Goal: Task Accomplishment & Management: Manage account settings

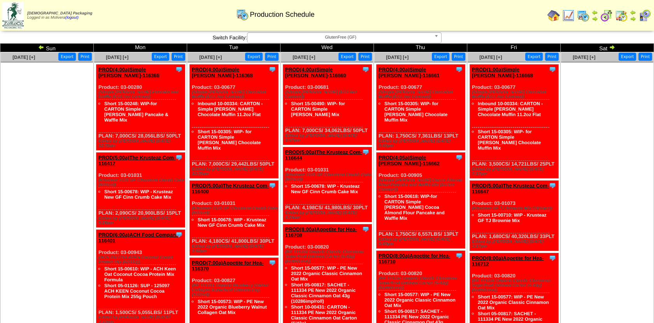
click at [40, 45] on img at bounding box center [41, 47] width 6 height 6
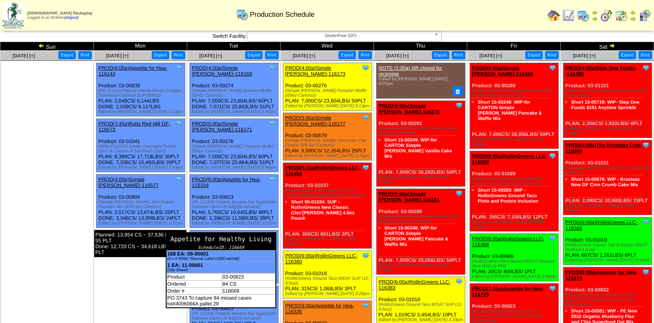
scroll to position [2, 0]
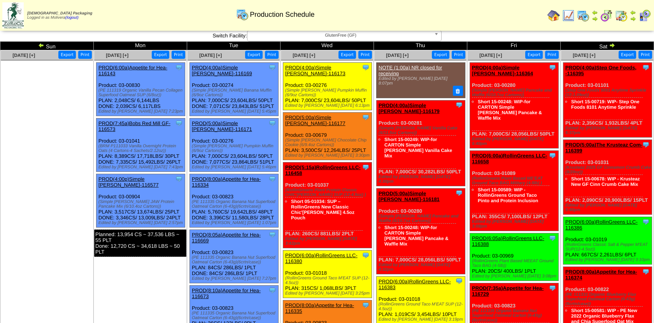
click at [612, 44] on img at bounding box center [612, 45] width 6 height 6
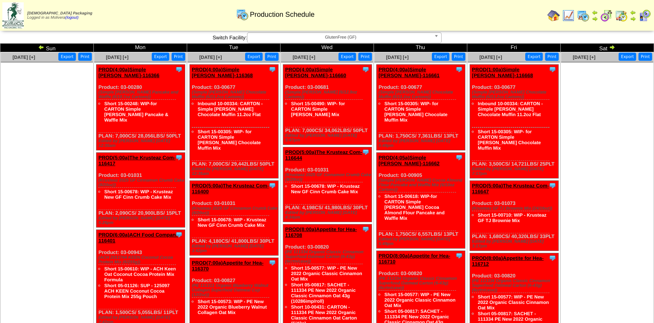
click at [40, 47] on img at bounding box center [41, 47] width 6 height 6
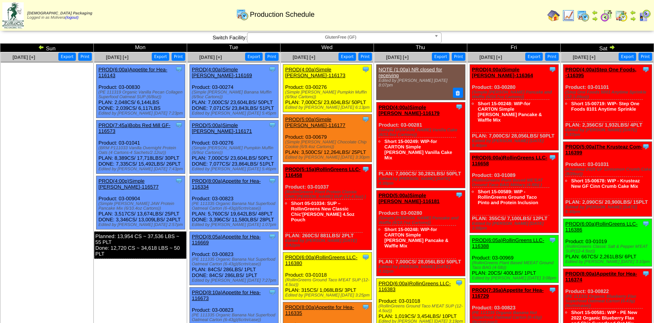
click at [612, 47] on img at bounding box center [612, 47] width 6 height 6
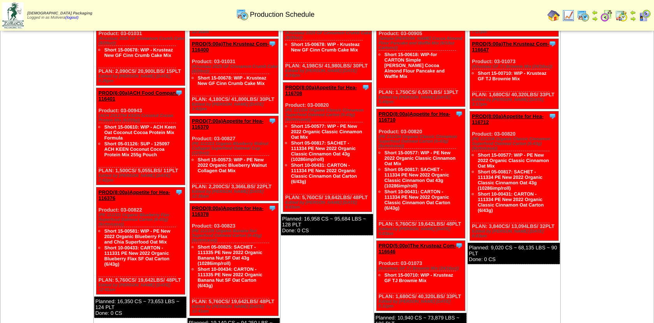
scroll to position [138, 0]
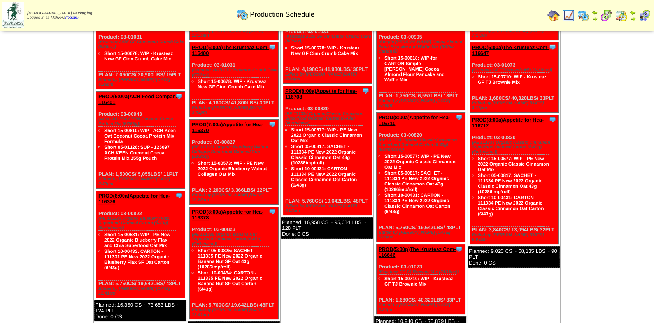
click at [228, 209] on link "PROD(8:00a)Appetite for Hea-116378" at bounding box center [228, 215] width 72 height 12
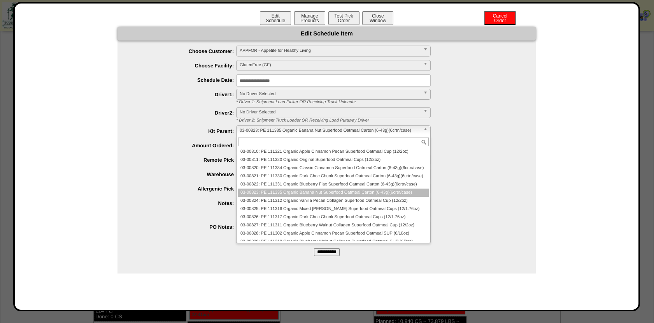
click at [267, 130] on span "03-00823: PE 111335 Organic Banana Nut Superfood Oatmeal Carton (6-43g)(6crtn/c…" at bounding box center [330, 130] width 181 height 9
click at [268, 188] on li "03-00822: PE 111331 Organic Blueberry Flax Superfood Oatmeal Carton (6-43g)(6cr…" at bounding box center [333, 184] width 191 height 8
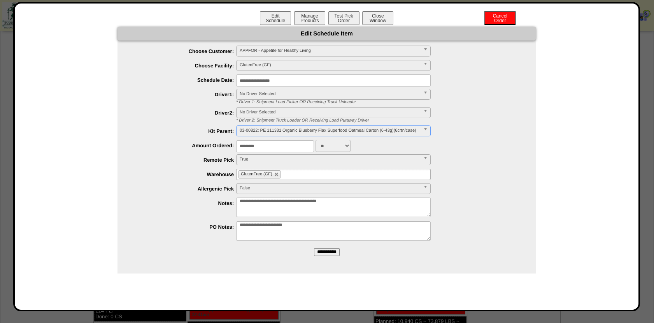
click at [323, 251] on input "**********" at bounding box center [327, 252] width 26 height 8
click at [284, 223] on textarea "**********" at bounding box center [333, 230] width 195 height 19
type textarea "**********"
click at [325, 252] on input "**********" at bounding box center [327, 252] width 26 height 8
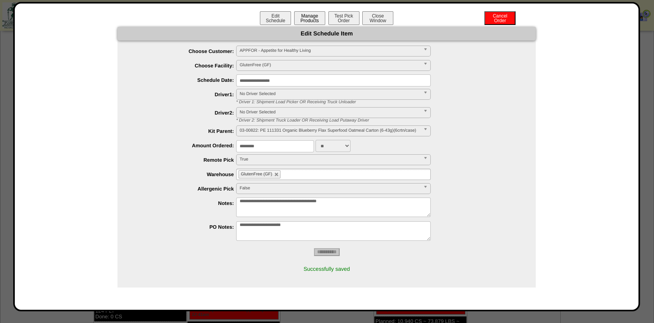
click at [310, 17] on button "Manage Products" at bounding box center [309, 18] width 31 height 14
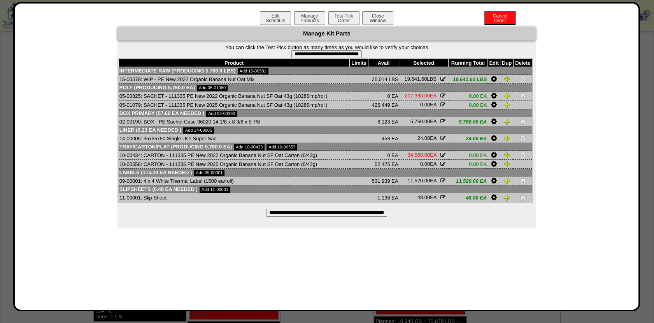
click at [310, 210] on input "**********" at bounding box center [326, 213] width 121 height 8
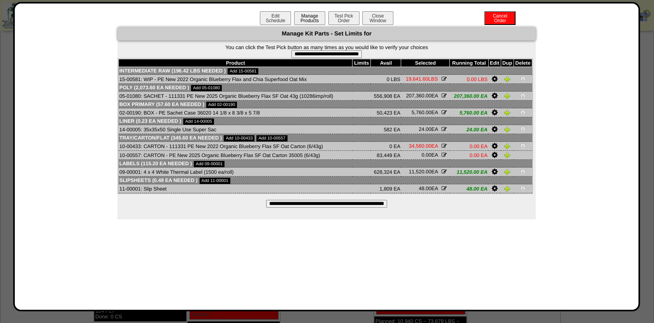
click at [310, 16] on button "Manage Products" at bounding box center [309, 18] width 31 height 14
click at [383, 18] on button "Close Window" at bounding box center [377, 18] width 31 height 14
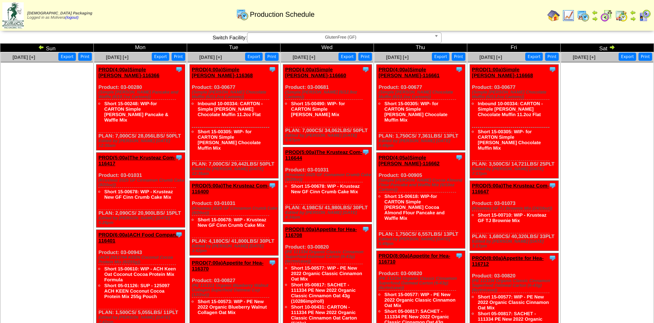
click at [39, 47] on img at bounding box center [41, 47] width 6 height 6
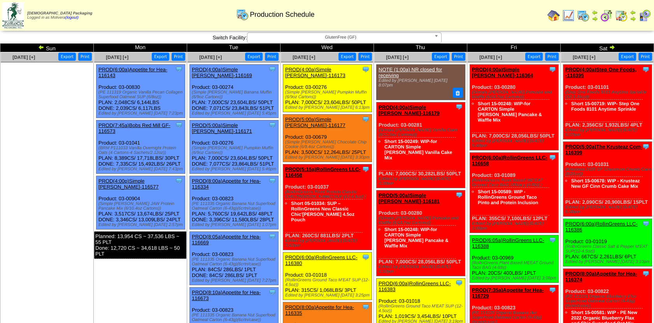
click at [613, 46] on img at bounding box center [612, 47] width 6 height 6
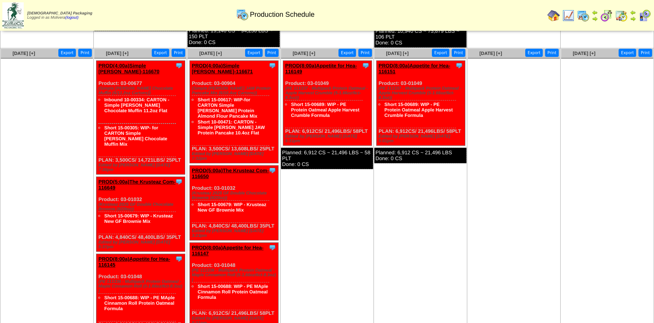
scroll to position [423, 0]
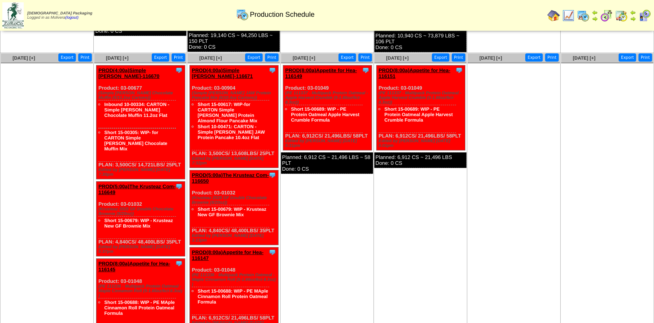
click at [244, 249] on link "PROD(8:00a)Appetite for Hea-116147" at bounding box center [228, 255] width 72 height 12
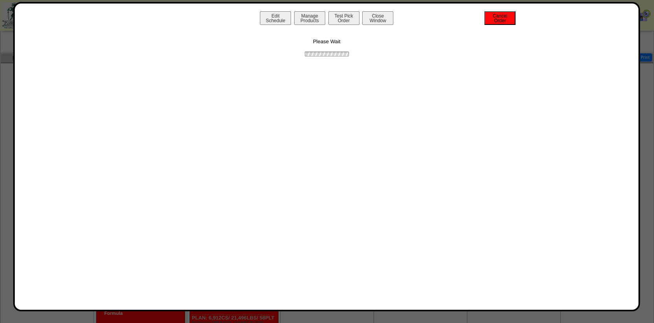
click at [494, 17] on button "Cancel Order" at bounding box center [499, 18] width 31 height 14
click at [389, 17] on button "Close Window" at bounding box center [377, 18] width 31 height 14
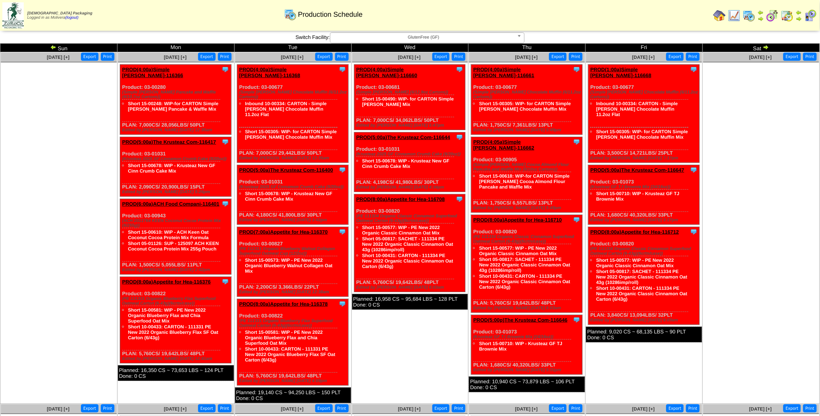
click at [53, 47] on img at bounding box center [53, 47] width 6 height 6
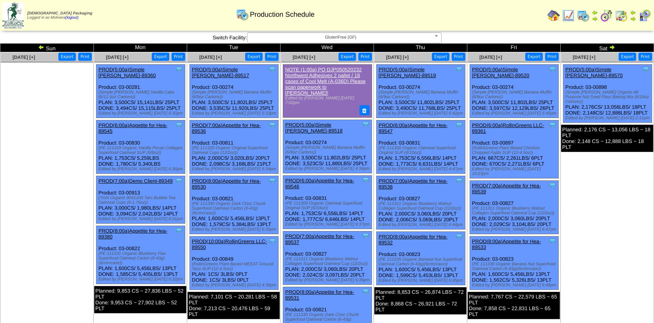
click at [604, 15] on img at bounding box center [606, 15] width 12 height 12
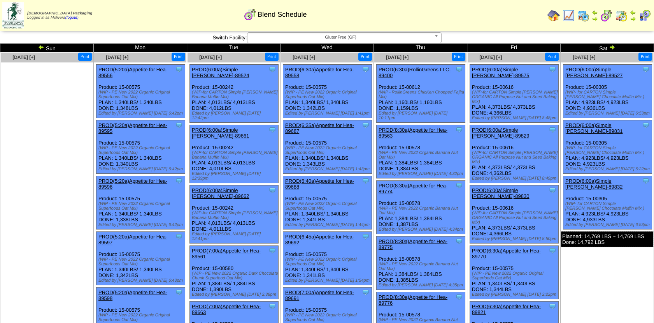
click at [613, 46] on img at bounding box center [612, 47] width 6 height 6
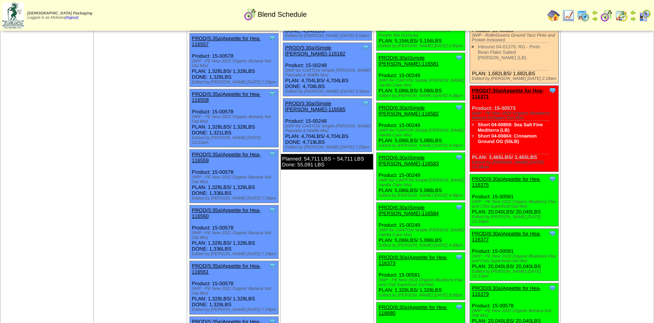
scroll to position [586, 0]
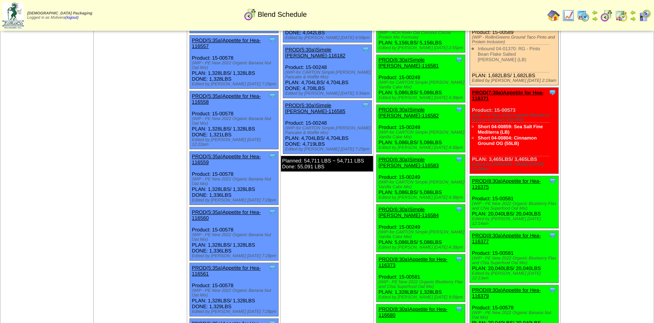
drag, startPoint x: 481, startPoint y: 180, endPoint x: 324, endPoint y: 196, distance: 157.6
click at [324, 196] on td "Sep 10 [+] Print Clone Item PROD(3:35a)Creative Food In-116434 Creative Food In…" at bounding box center [327, 274] width 93 height 1616
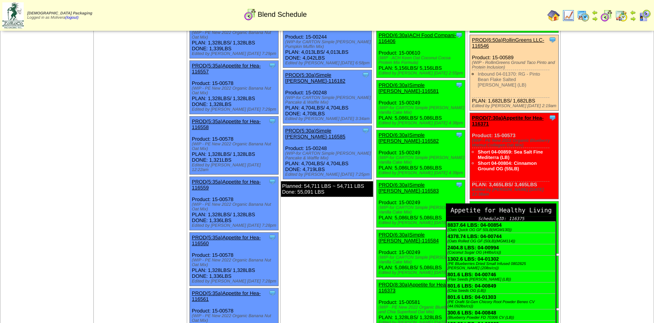
scroll to position [560, 0]
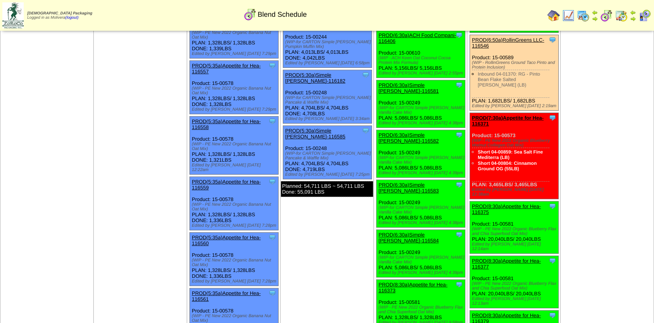
click at [509, 203] on link "PROD(8:30a)Appetite for Hea-116375" at bounding box center [506, 209] width 69 height 12
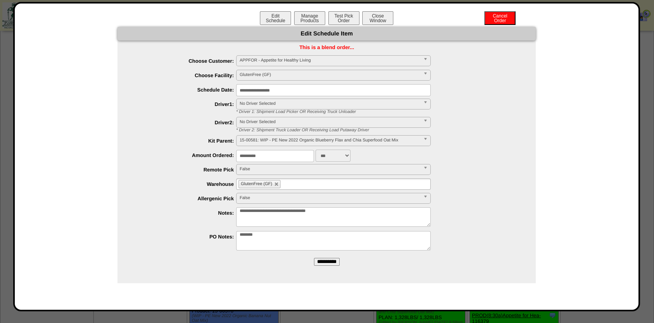
click at [339, 209] on textarea "**********" at bounding box center [333, 216] width 195 height 19
type textarea "**********"
click at [326, 262] on input "**********" at bounding box center [327, 262] width 26 height 8
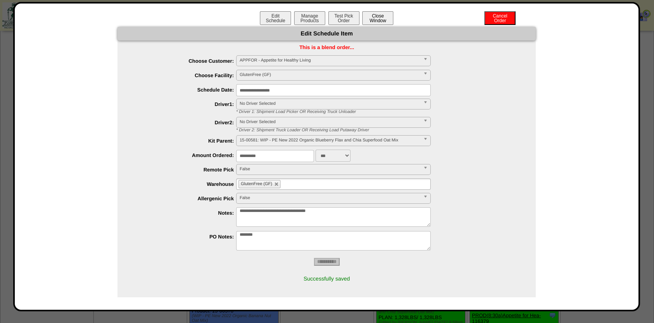
click at [376, 14] on button "Close Window" at bounding box center [377, 18] width 31 height 14
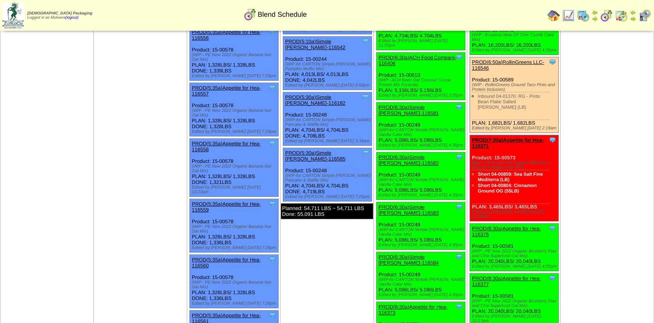
scroll to position [539, 0]
click at [517, 275] on link "PROD(8:30a)Appetite for Hea-116377" at bounding box center [506, 281] width 69 height 12
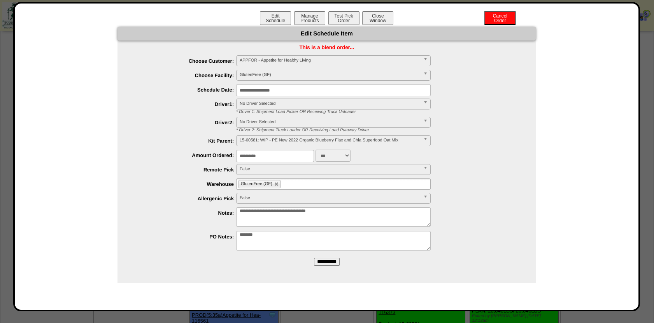
click at [342, 209] on textarea "**********" at bounding box center [333, 216] width 195 height 19
type textarea "**********"
click at [330, 262] on input "**********" at bounding box center [327, 262] width 26 height 8
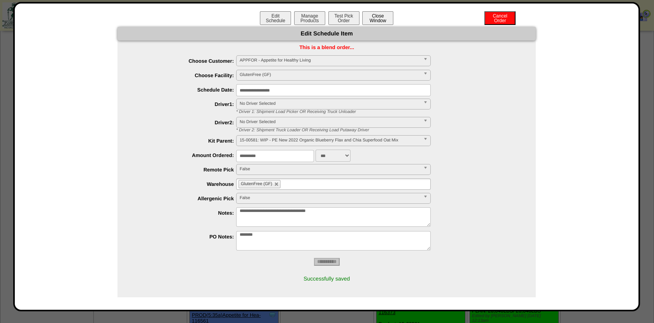
click at [383, 22] on button "Close Window" at bounding box center [377, 18] width 31 height 14
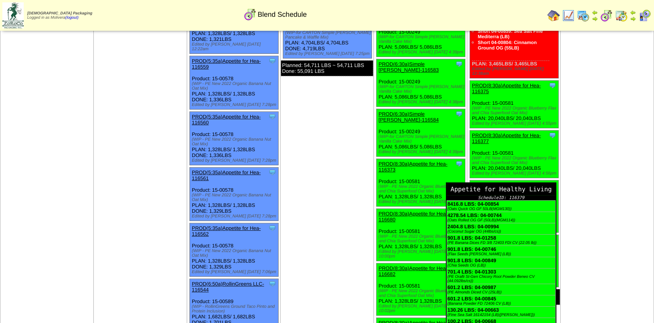
scroll to position [681, 0]
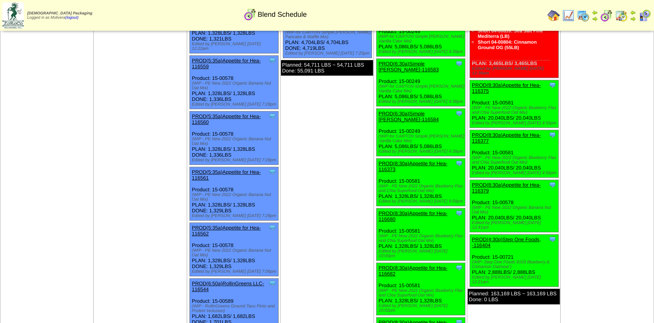
click at [510, 182] on link "PROD(8:30a)Appetite for Hea-116379" at bounding box center [506, 188] width 69 height 12
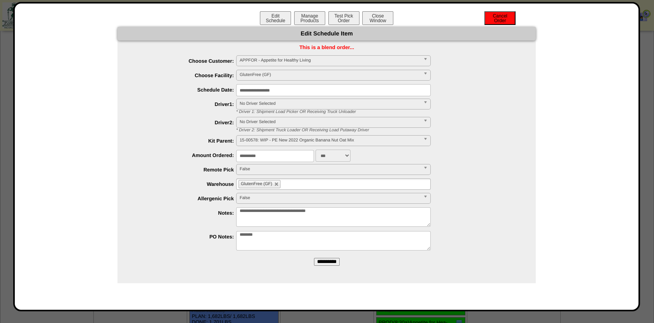
click at [501, 14] on button "Cancel Order" at bounding box center [499, 18] width 31 height 14
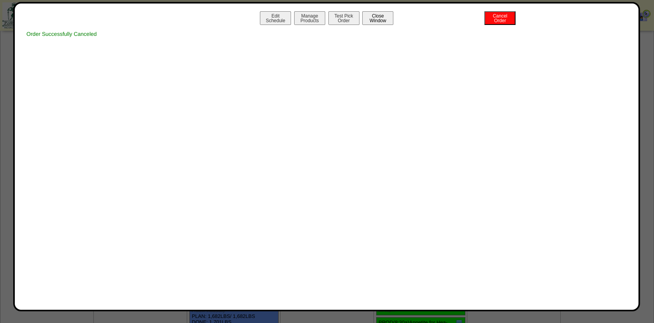
click at [384, 21] on button "Close Window" at bounding box center [377, 18] width 31 height 14
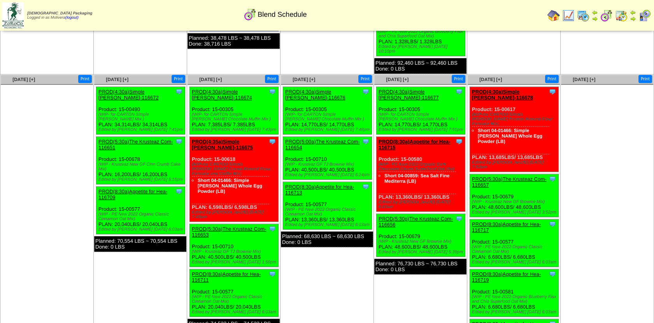
scroll to position [1620, 0]
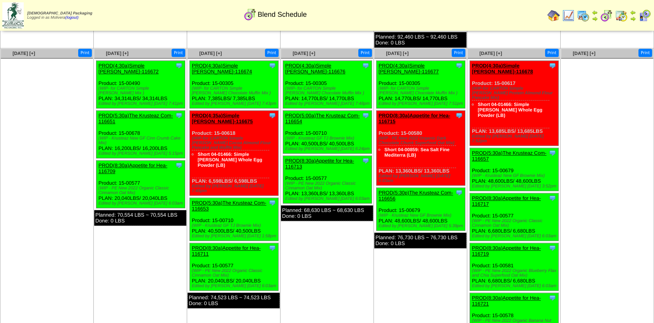
click at [583, 19] on img at bounding box center [583, 15] width 12 height 12
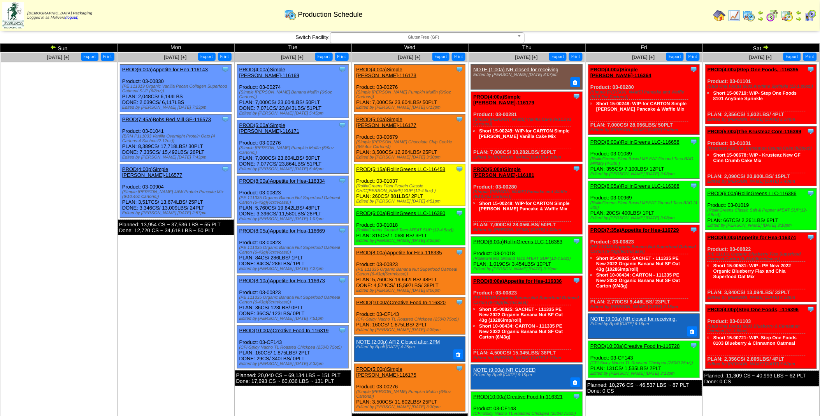
click at [767, 46] on img at bounding box center [766, 47] width 6 height 6
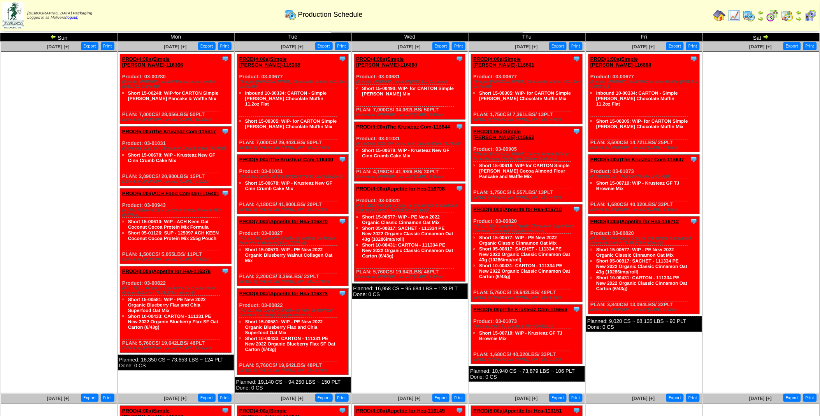
scroll to position [10, 0]
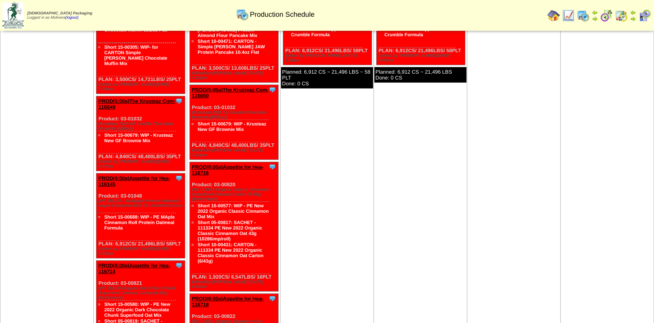
scroll to position [510, 0]
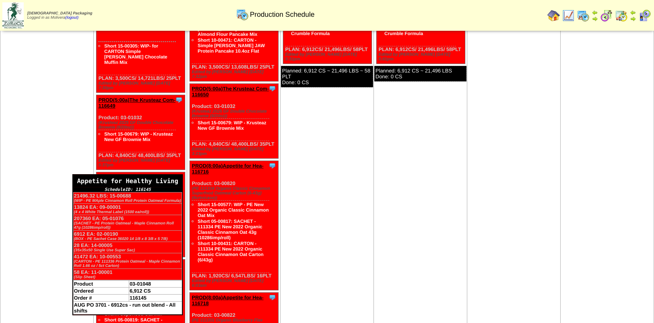
click at [181, 175] on div "Appetite for Healthy Living" at bounding box center [127, 181] width 109 height 12
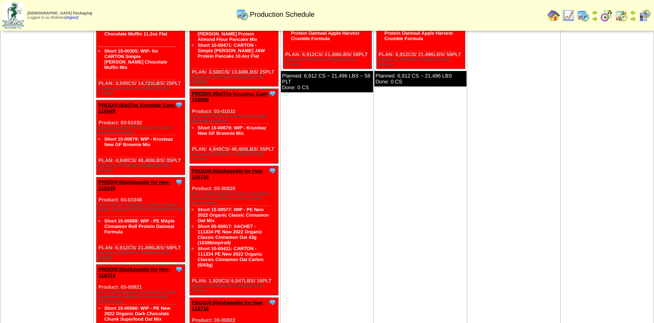
scroll to position [519, 0]
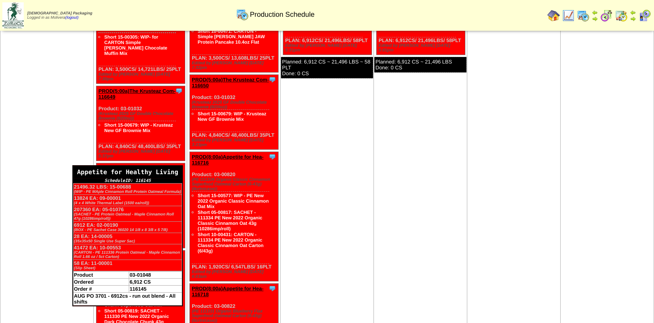
click at [180, 166] on div "Appetite for Healthy Living" at bounding box center [127, 172] width 109 height 12
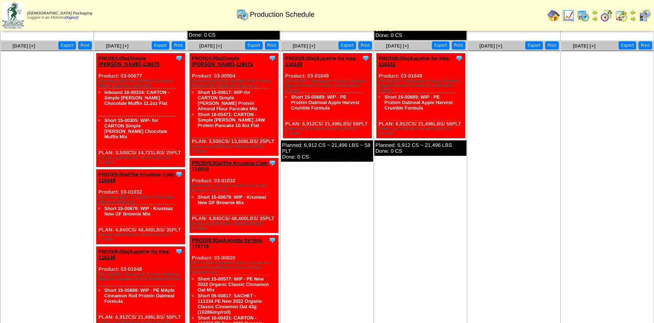
scroll to position [463, 0]
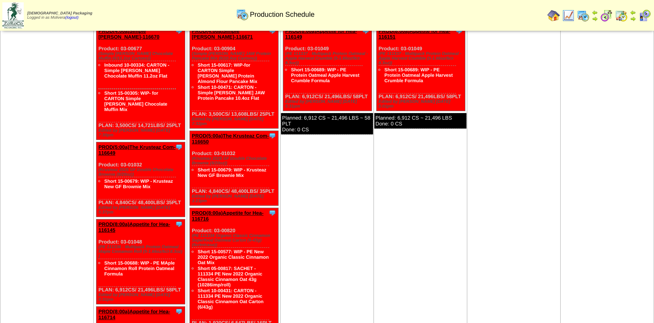
click at [128, 221] on link "PROD(8:00a)Appetite for Hea-116145" at bounding box center [134, 227] width 72 height 12
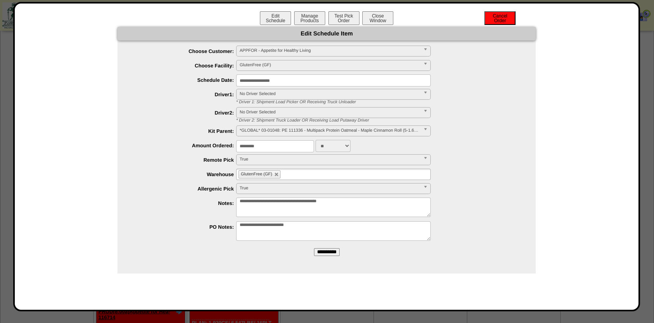
click at [494, 16] on button "Cancel Order" at bounding box center [499, 18] width 31 height 14
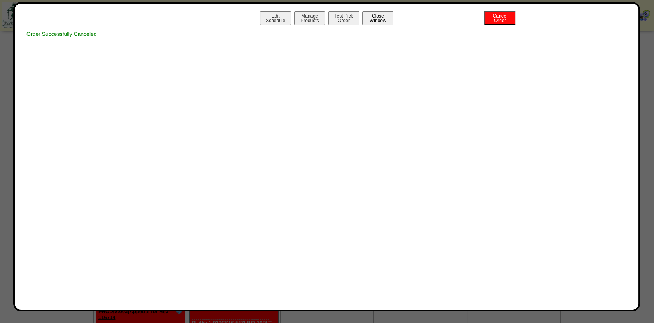
click at [377, 16] on button "Close Window" at bounding box center [377, 18] width 31 height 14
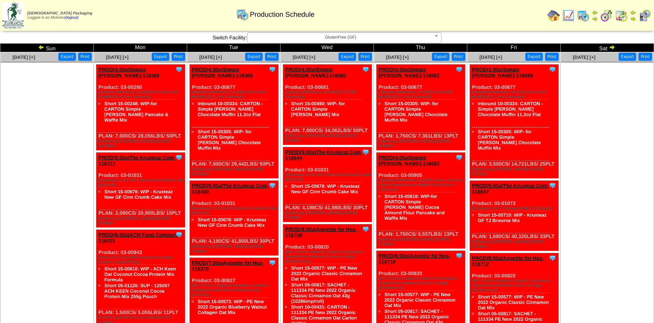
click at [615, 47] on img at bounding box center [612, 47] width 6 height 6
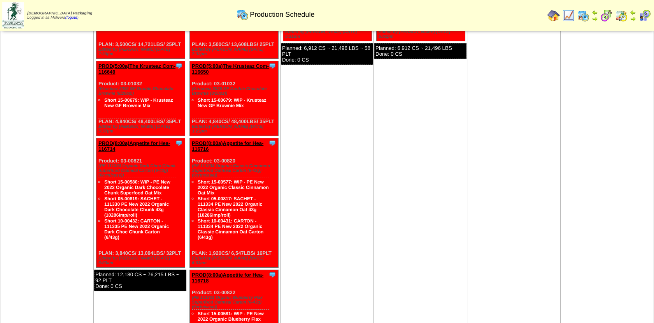
scroll to position [107, 0]
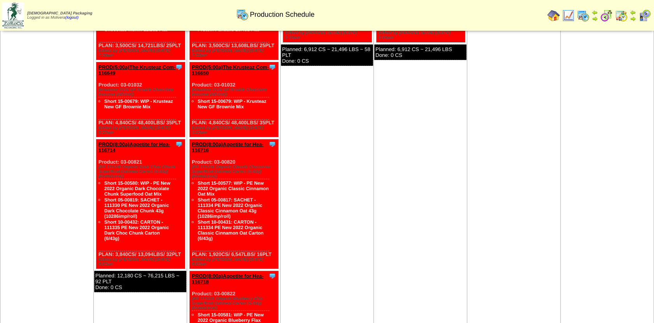
click at [230, 141] on link "PROD(8:00a)Appetite for Hea-116716" at bounding box center [228, 147] width 72 height 12
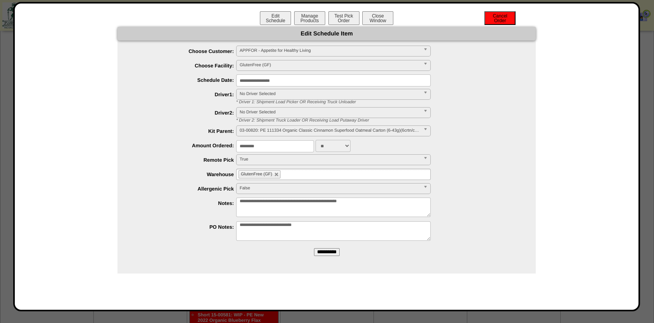
click at [495, 20] on button "Cancel Order" at bounding box center [499, 18] width 31 height 14
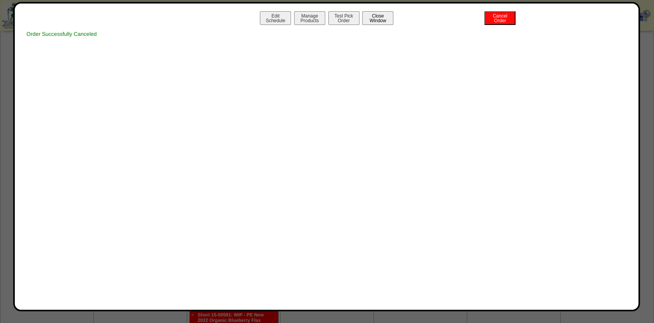
click at [374, 21] on button "Close Window" at bounding box center [377, 18] width 31 height 14
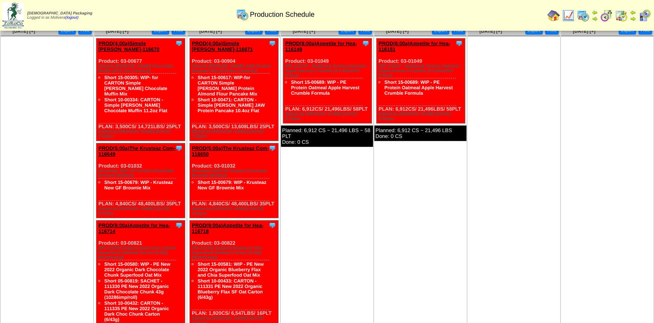
scroll to position [33, 0]
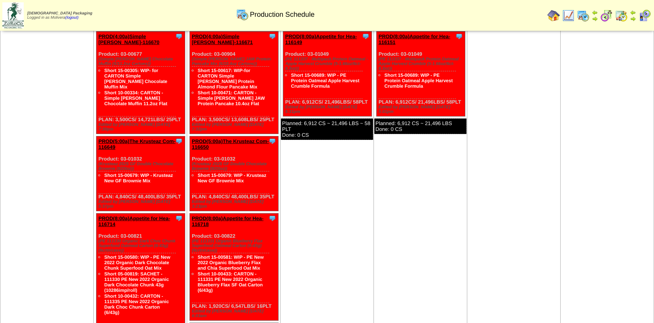
click at [233, 215] on link "PROD(8:00a)Appetite for Hea-116718" at bounding box center [228, 221] width 72 height 12
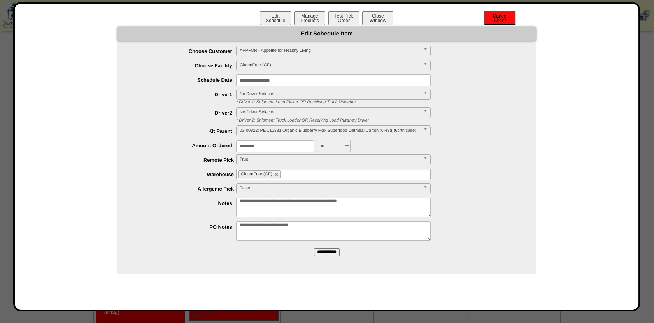
click at [498, 20] on button "Cancel Order" at bounding box center [499, 18] width 31 height 14
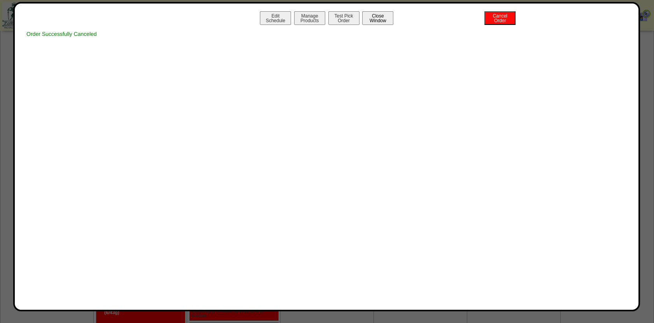
click at [386, 18] on button "Close Window" at bounding box center [377, 18] width 31 height 14
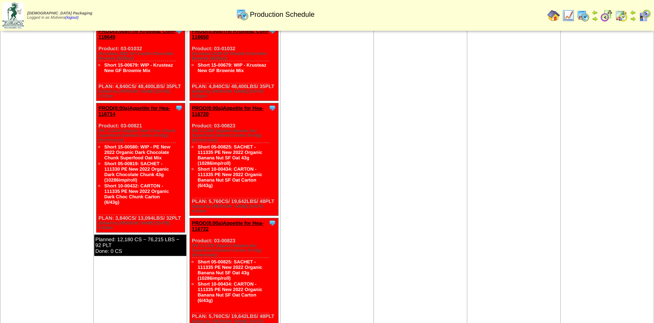
scroll to position [144, 0]
click at [234, 105] on link "PROD(8:00a)Appetite for Hea-116720" at bounding box center [228, 111] width 72 height 12
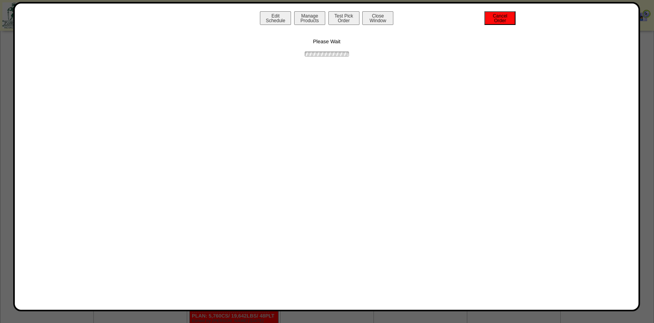
click at [503, 16] on button "Cancel Order" at bounding box center [499, 18] width 31 height 14
click at [383, 17] on button "Close Window" at bounding box center [377, 18] width 31 height 14
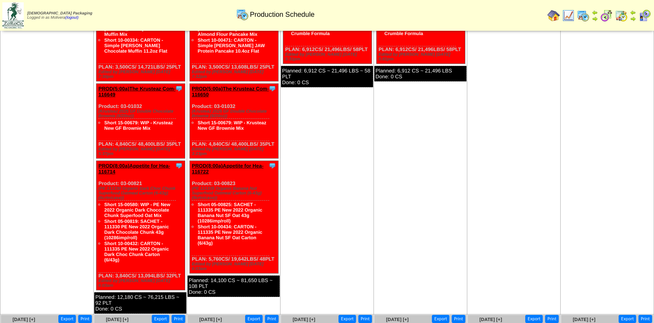
scroll to position [81, 0]
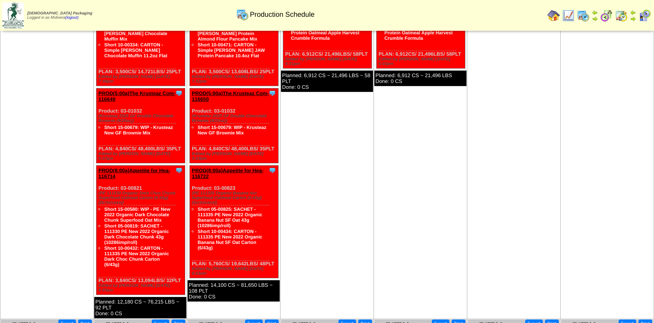
click at [229, 167] on link "PROD(8:00a)Appetite for Hea-116722" at bounding box center [228, 173] width 72 height 12
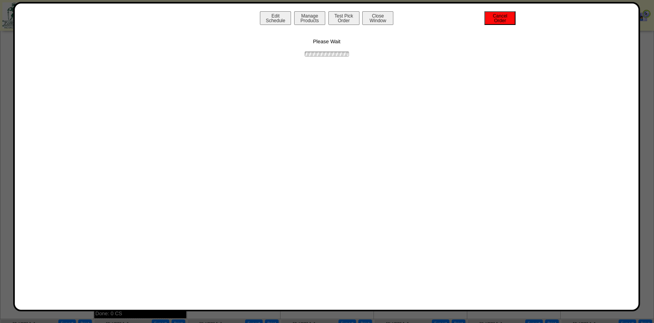
click at [507, 19] on button "Cancel Order" at bounding box center [499, 18] width 31 height 14
click at [384, 17] on button "Close Window" at bounding box center [377, 18] width 31 height 14
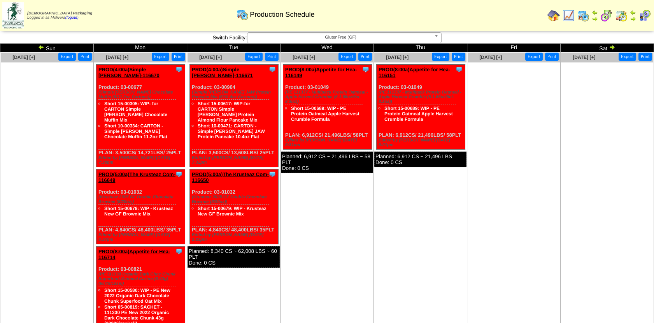
click at [41, 46] on img at bounding box center [41, 47] width 6 height 6
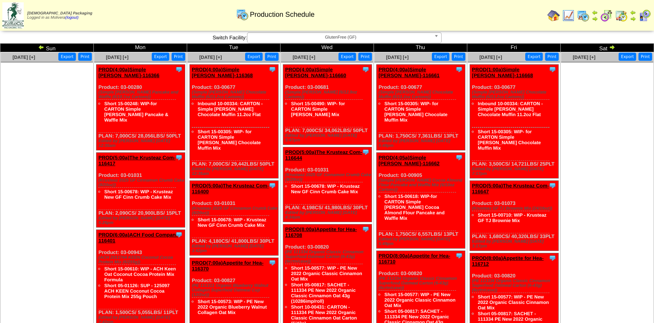
click at [604, 18] on img at bounding box center [606, 15] width 12 height 12
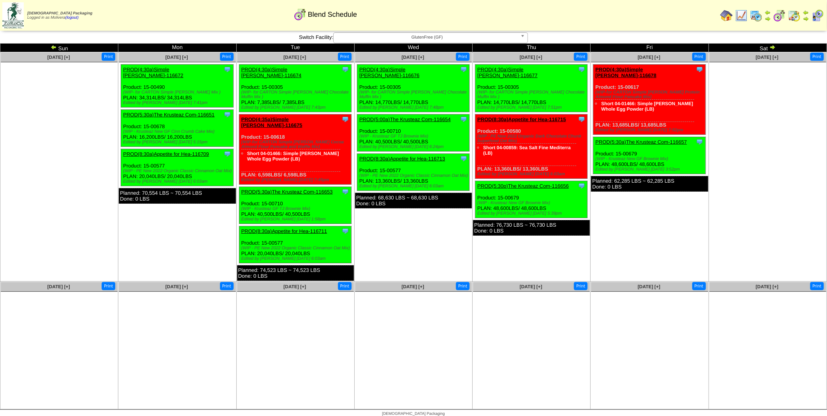
click at [53, 47] on img at bounding box center [54, 47] width 6 height 6
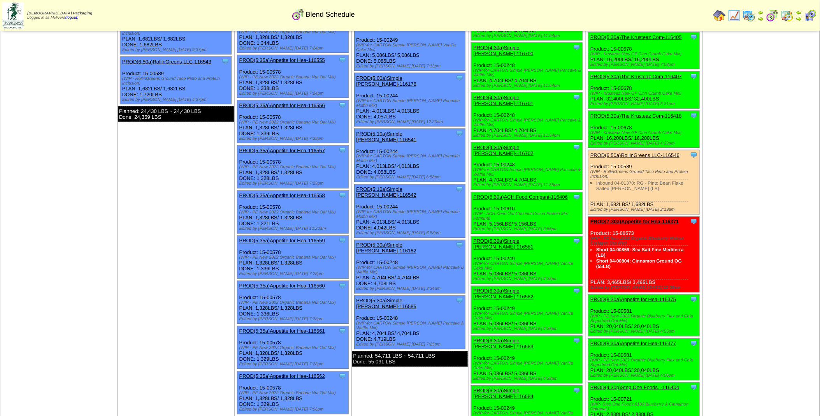
scroll to position [269, 0]
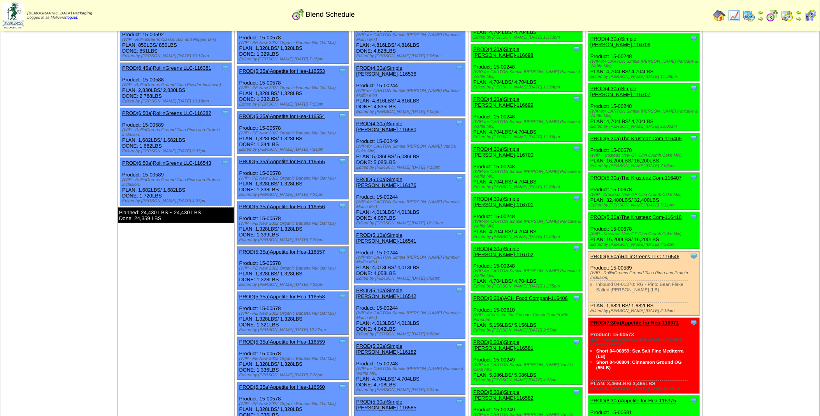
click at [749, 14] on img at bounding box center [749, 15] width 12 height 12
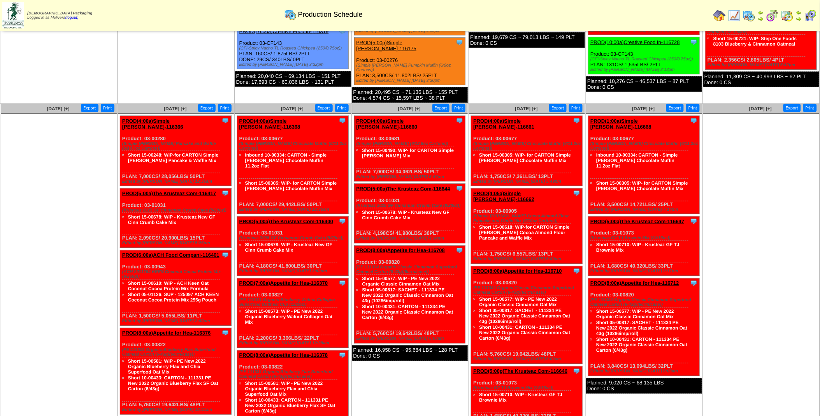
scroll to position [298, 0]
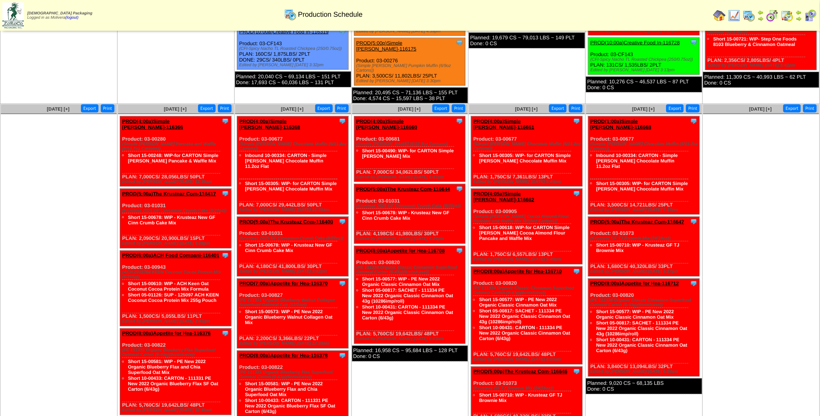
click at [773, 14] on img at bounding box center [772, 15] width 12 height 12
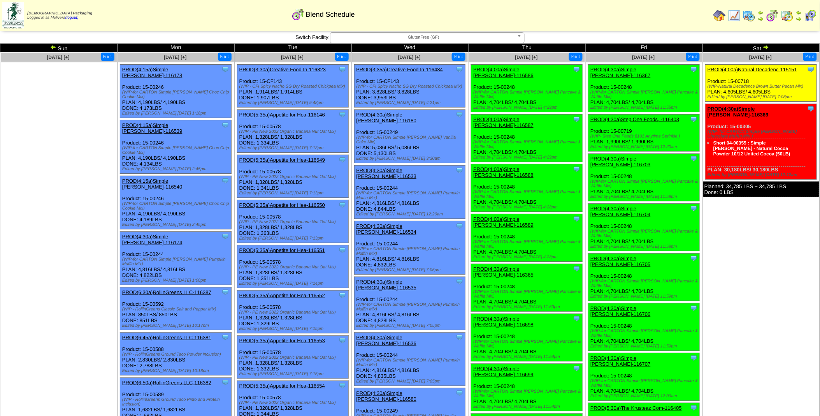
click at [764, 47] on img at bounding box center [766, 47] width 6 height 6
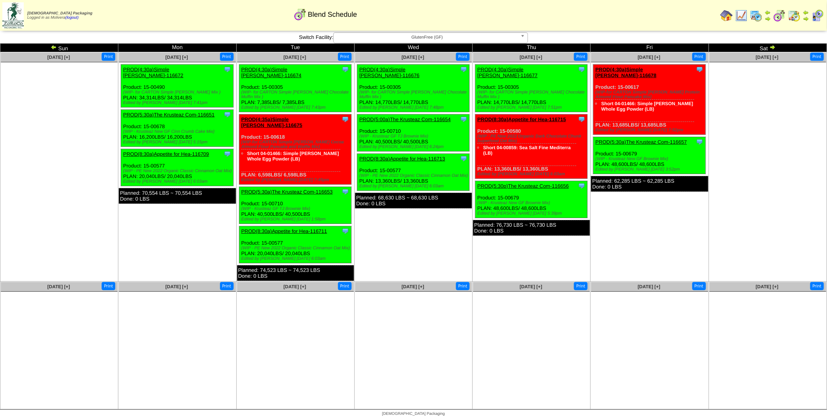
click at [757, 17] on img at bounding box center [755, 15] width 12 height 12
